Goal: Information Seeking & Learning: Understand process/instructions

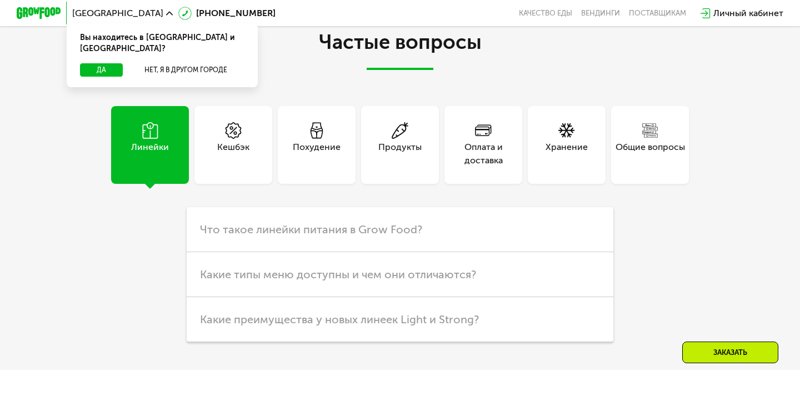
scroll to position [2612, 0]
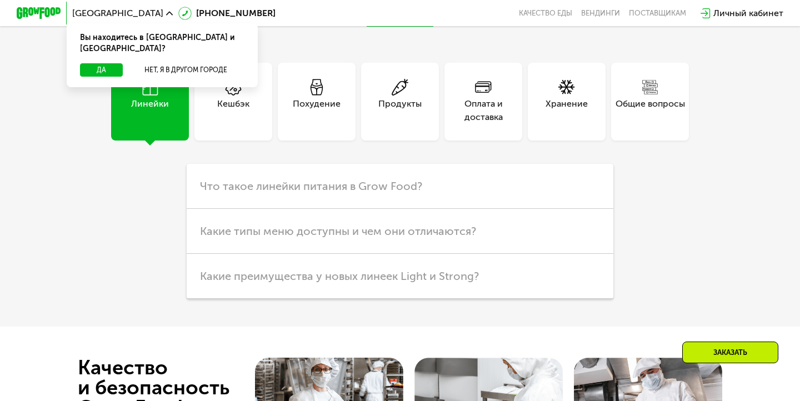
click at [491, 124] on div "Оплата и доставка" at bounding box center [483, 110] width 78 height 27
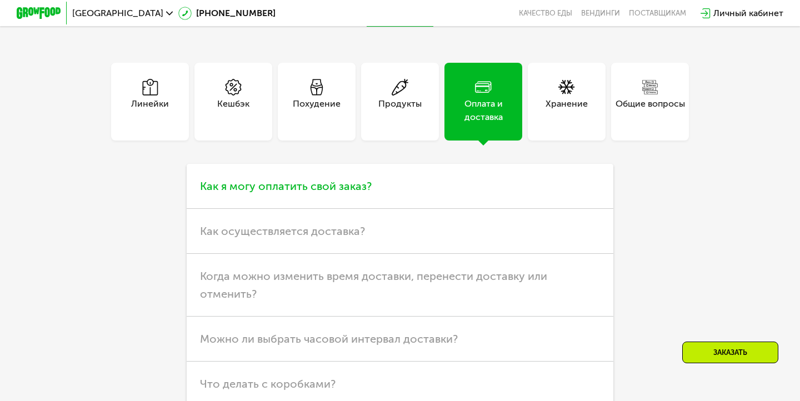
scroll to position [2663, 0]
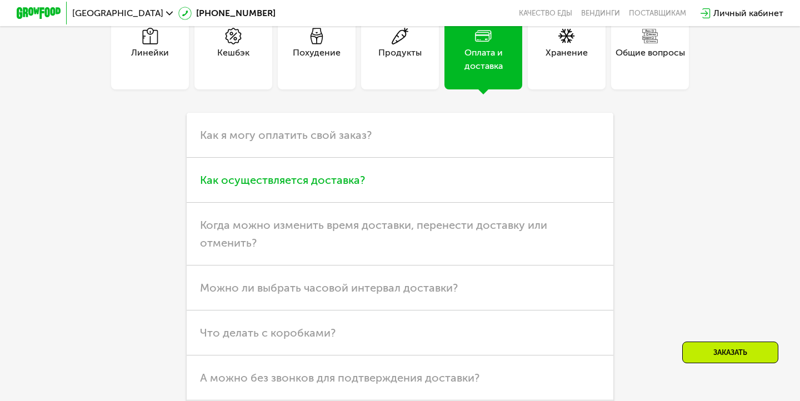
click at [421, 203] on h3 "Как осуществляется доставка?" at bounding box center [400, 180] width 426 height 45
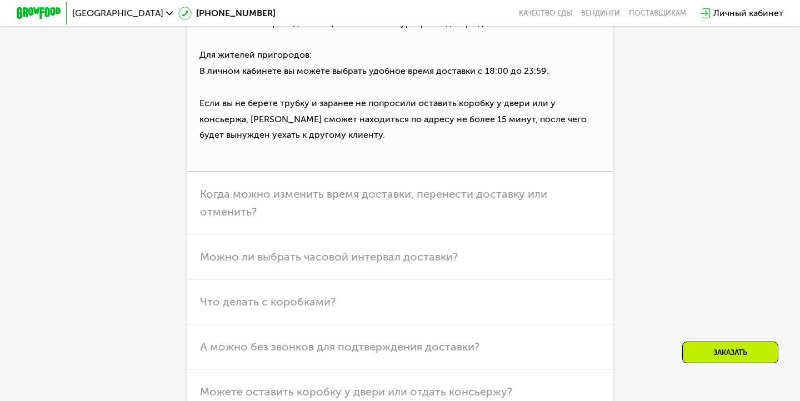
scroll to position [2940, 0]
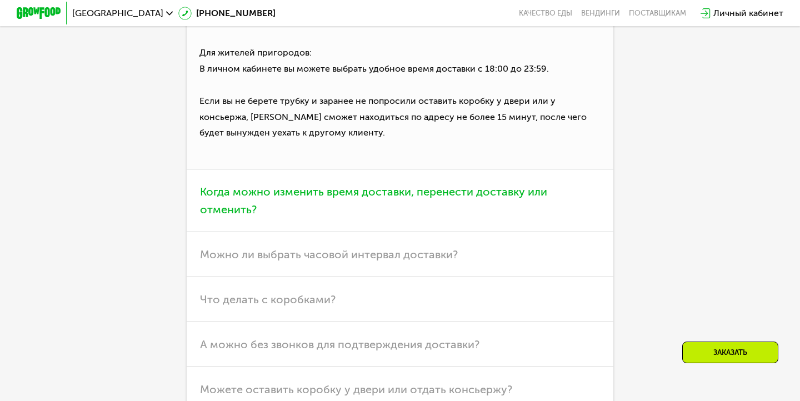
click at [413, 216] on span "Когда можно изменить время доставки, перенести доставку или отменить?" at bounding box center [373, 200] width 347 height 31
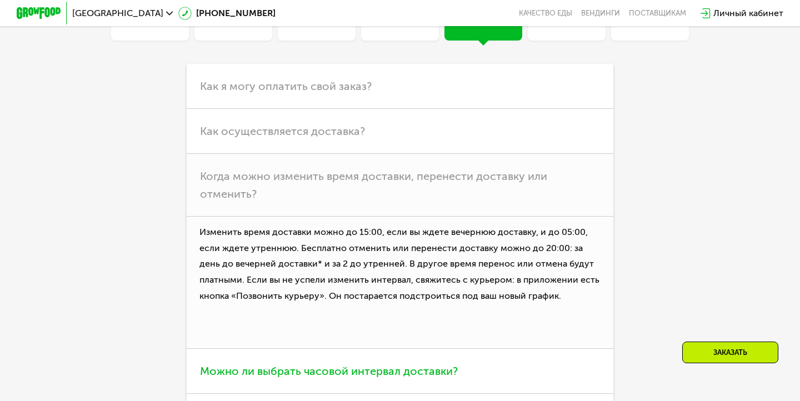
scroll to position [2803, 0]
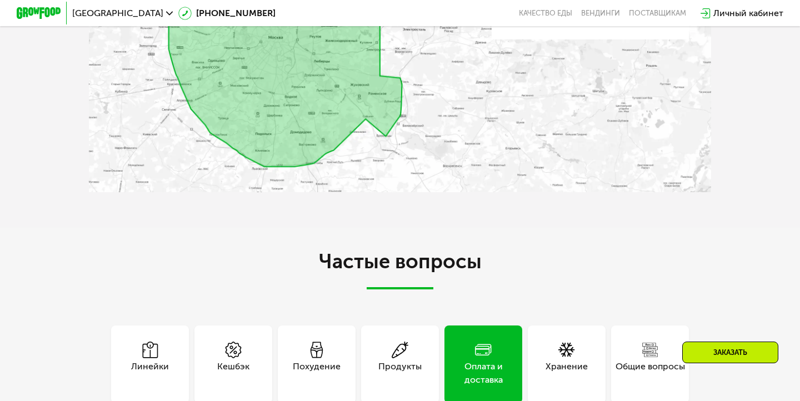
scroll to position [2264, 0]
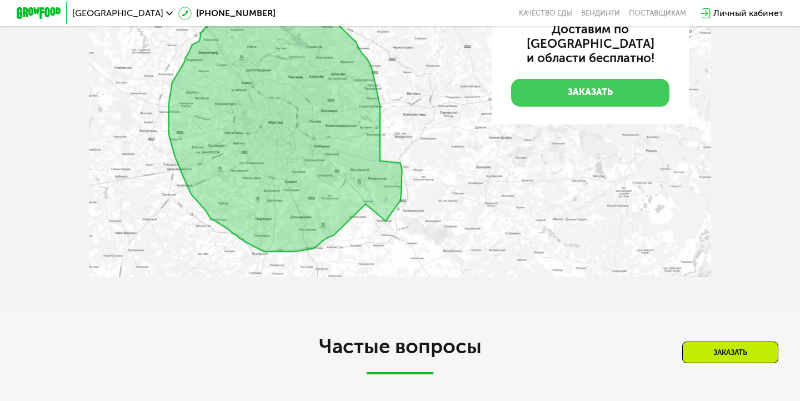
click at [604, 107] on link "Заказать" at bounding box center [590, 93] width 158 height 28
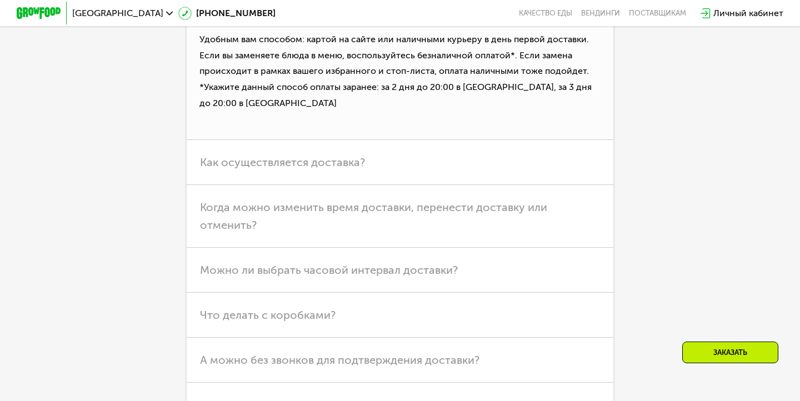
scroll to position [2748, 0]
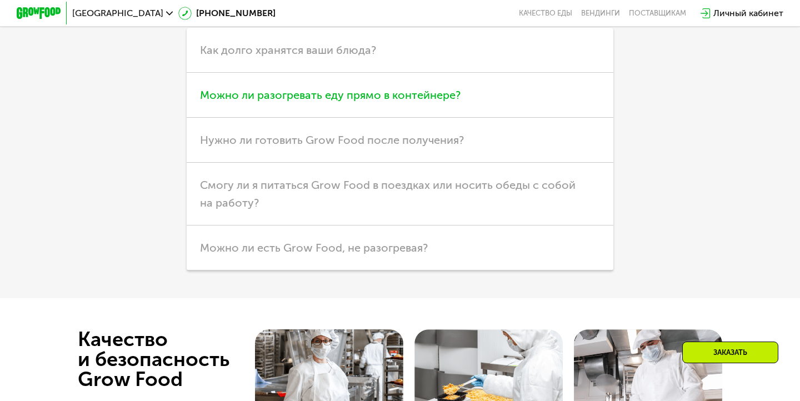
click at [468, 118] on h3 "Можно ли разогревать еду прямо в контейнере?" at bounding box center [400, 95] width 426 height 45
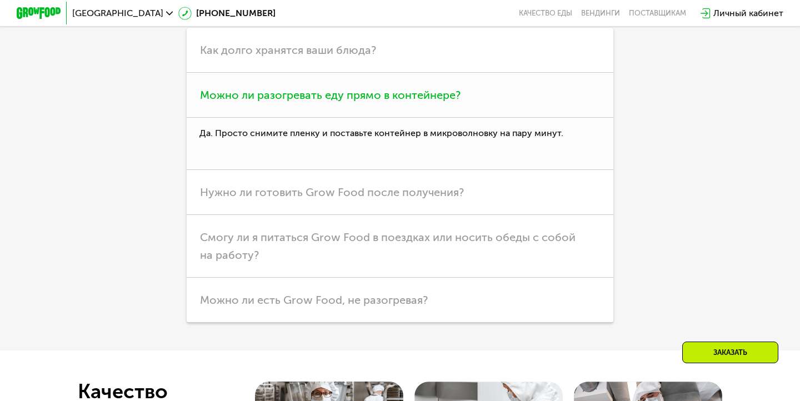
click at [468, 118] on h3 "Можно ли разогревать еду прямо в контейнере?" at bounding box center [400, 95] width 426 height 45
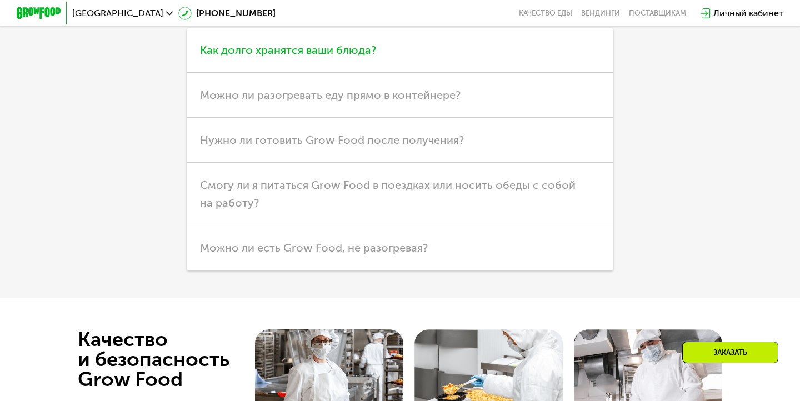
click at [468, 73] on h3 "Как долго хранятся ваши блюда?" at bounding box center [400, 50] width 426 height 45
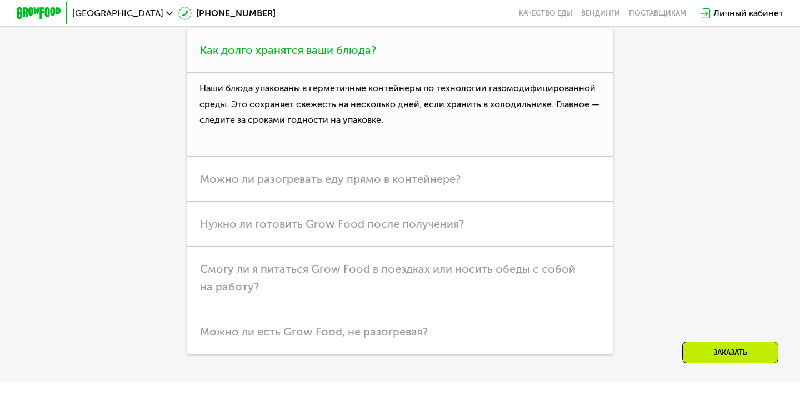
click at [468, 73] on h3 "Как долго хранятся ваши блюда?" at bounding box center [400, 50] width 426 height 45
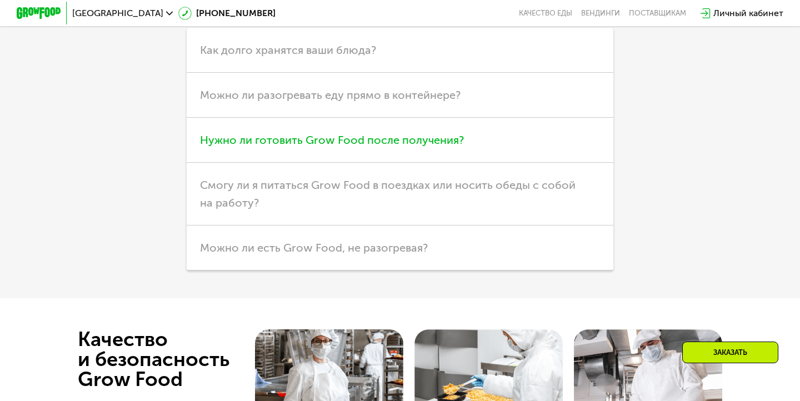
click at [464, 163] on h3 "Нужно ли готовить Grow Food после получения?" at bounding box center [400, 140] width 426 height 45
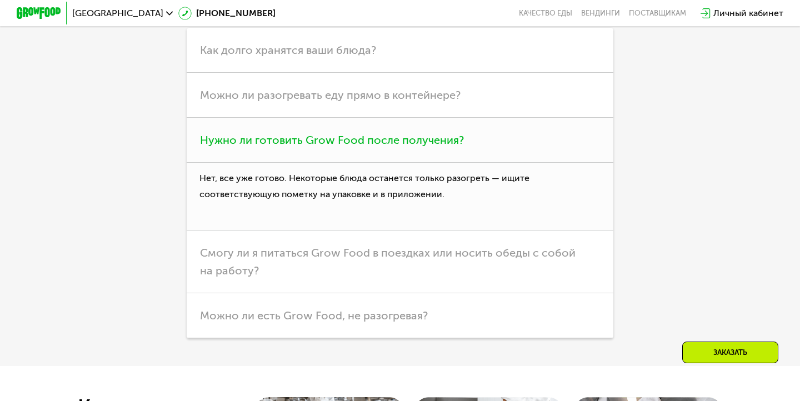
click at [467, 163] on h3 "Нужно ли готовить Grow Food после получения?" at bounding box center [400, 140] width 426 height 45
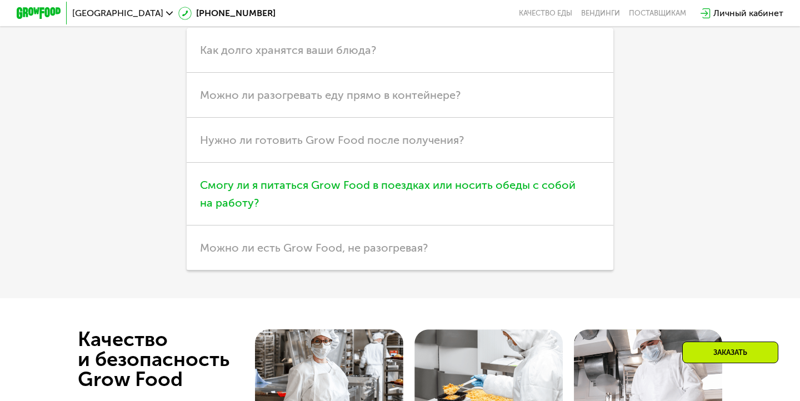
click at [465, 225] on h3 "Смогу ли я питаться Grow Food в поездках или носить обеды с собой на работу?" at bounding box center [400, 194] width 426 height 63
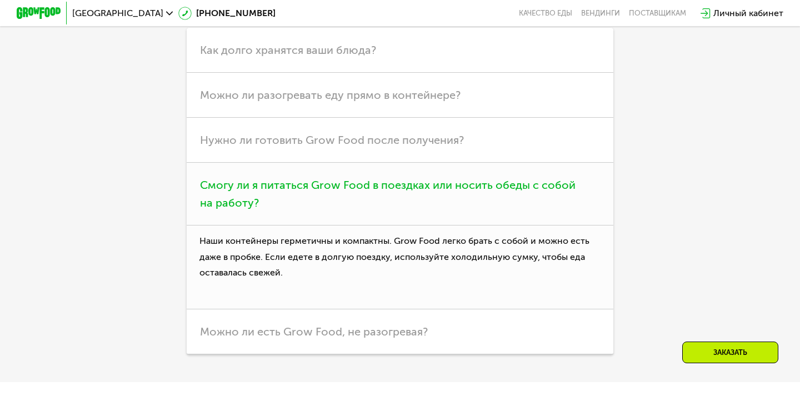
click at [465, 225] on h3 "Смогу ли я питаться Grow Food в поездках или носить обеды с собой на работу?" at bounding box center [400, 194] width 426 height 63
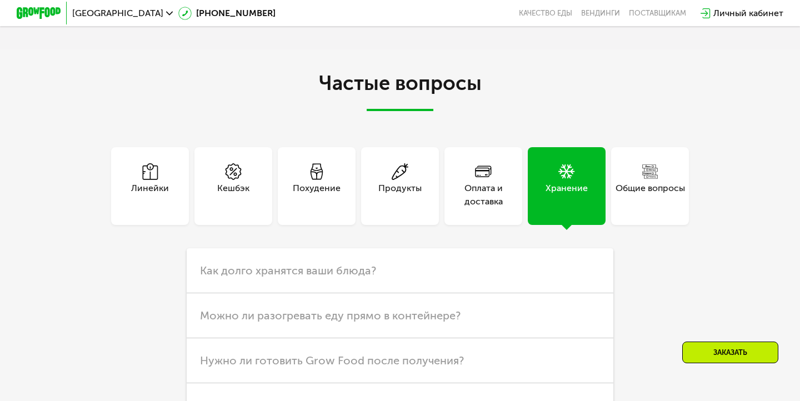
scroll to position [2524, 0]
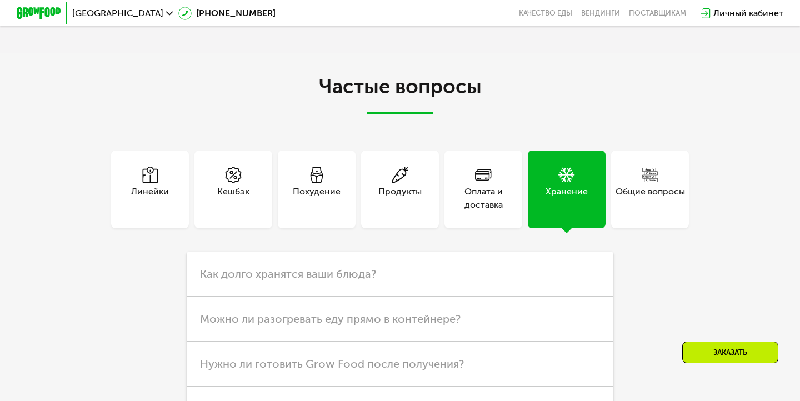
click at [505, 212] on div "Оплата и доставка" at bounding box center [483, 198] width 78 height 27
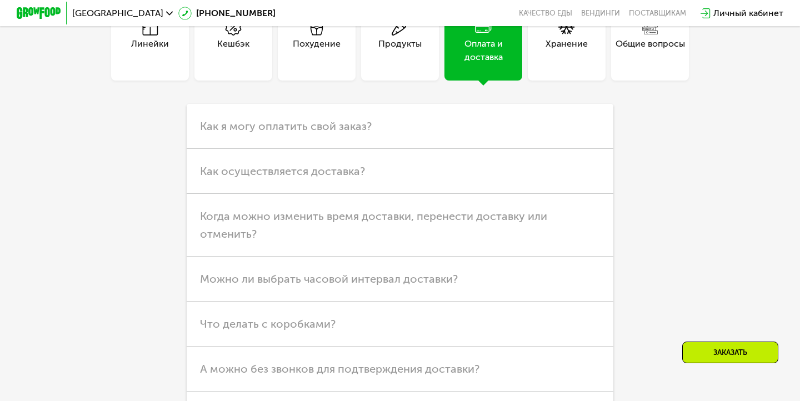
scroll to position [2727, 0]
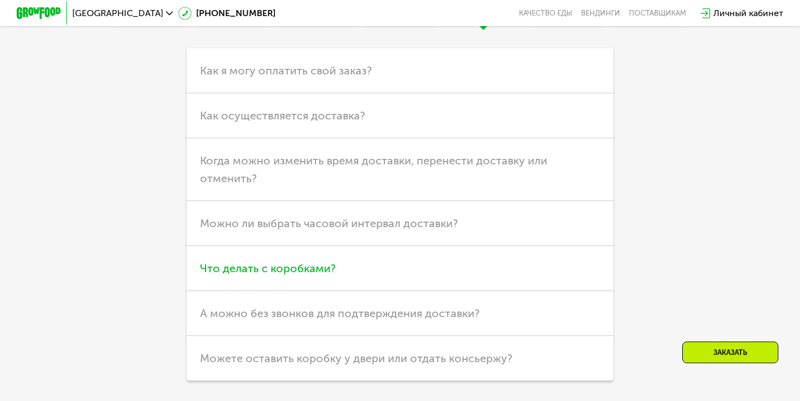
click at [336, 291] on h3 "Что делать с коробками?" at bounding box center [400, 268] width 426 height 45
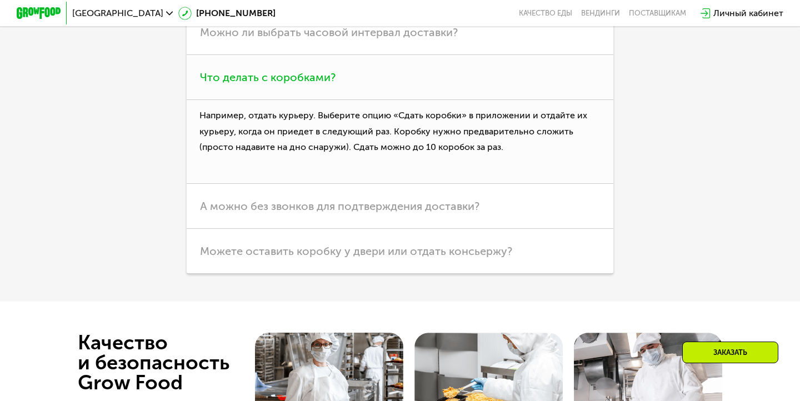
scroll to position [2919, 0]
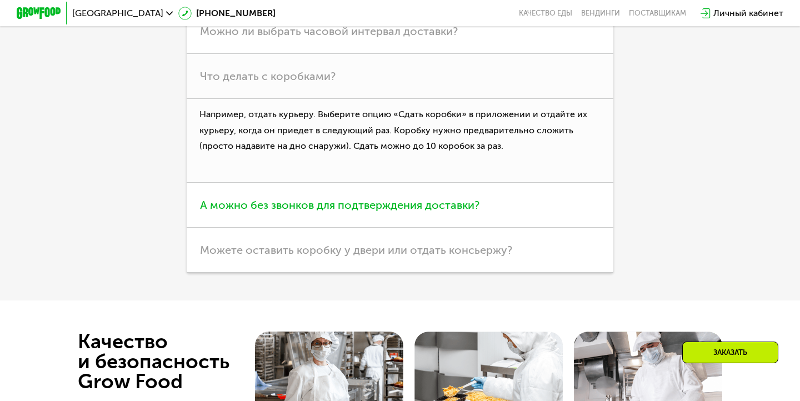
click at [348, 228] on h3 "А можно без звонков для подтверждения доставки?" at bounding box center [400, 205] width 426 height 45
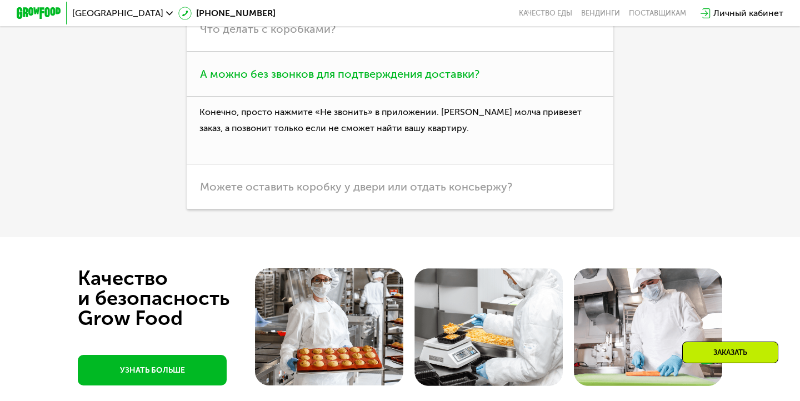
scroll to position [2967, 0]
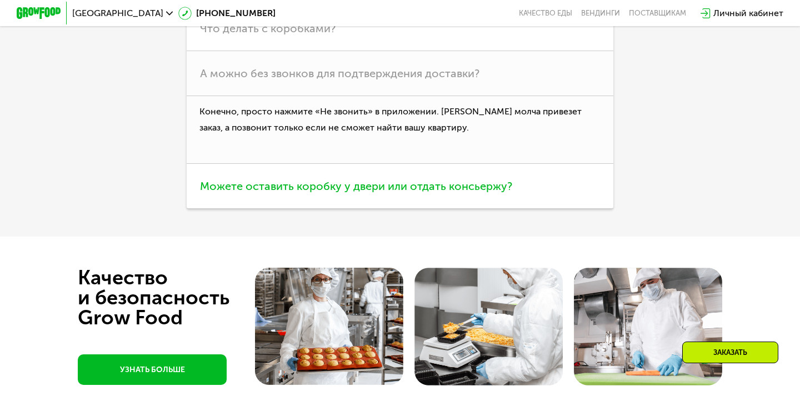
click at [355, 193] on span "Можете оставить коробку у двери или отдать консьержу?" at bounding box center [356, 185] width 312 height 13
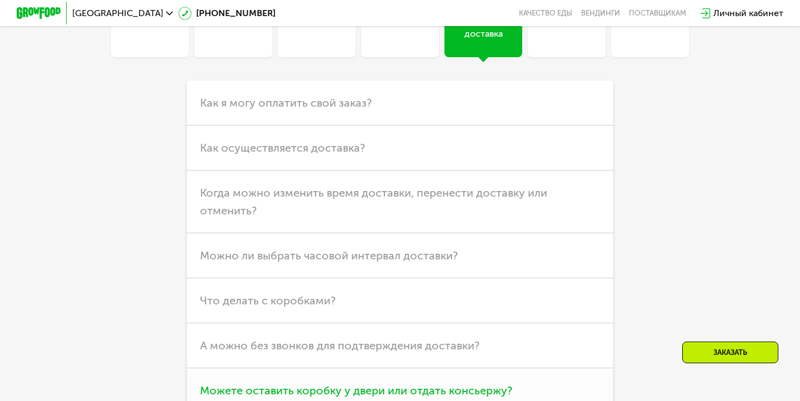
scroll to position [2687, 0]
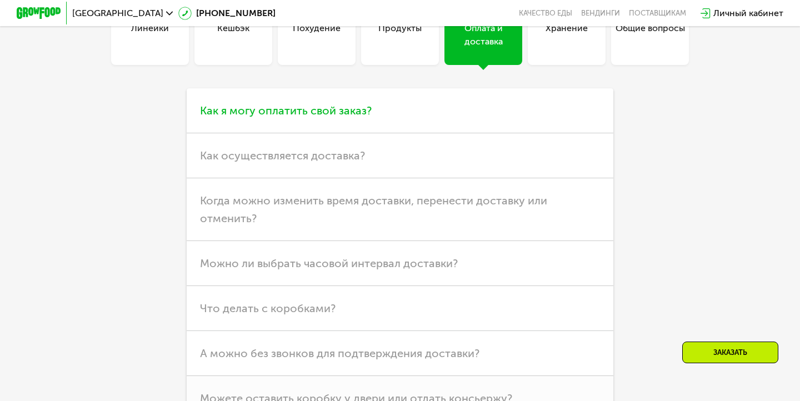
click at [340, 133] on h3 "Как я могу оплатить свой заказ?" at bounding box center [400, 110] width 426 height 45
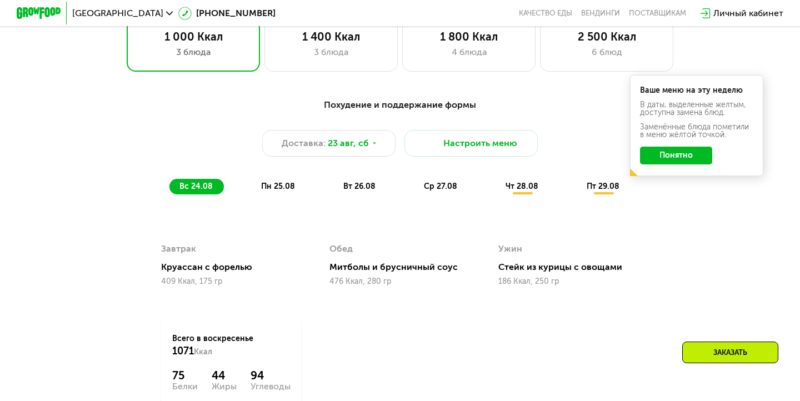
scroll to position [385, 0]
